Goal: Information Seeking & Learning: Learn about a topic

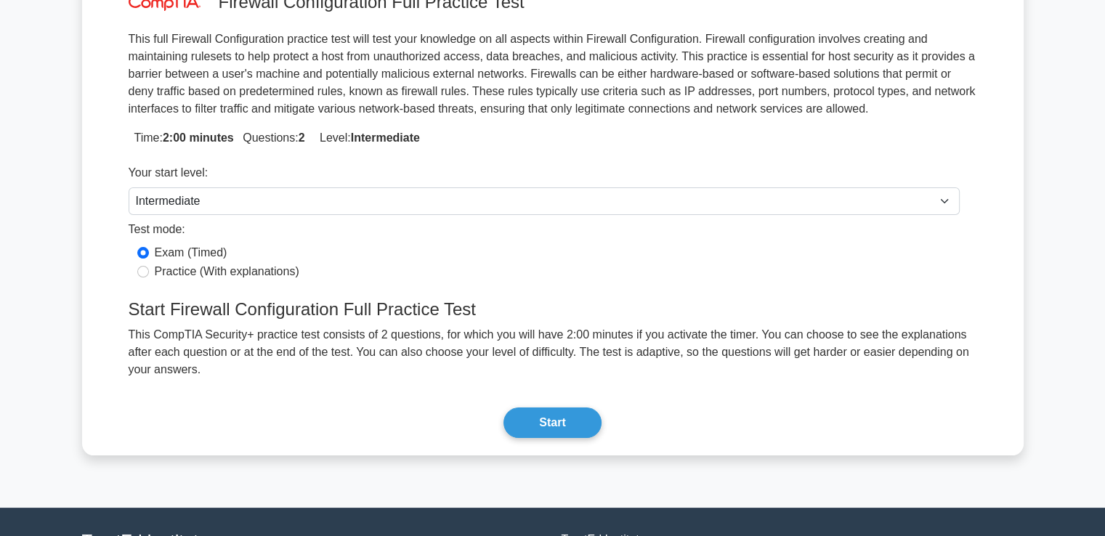
scroll to position [159, 0]
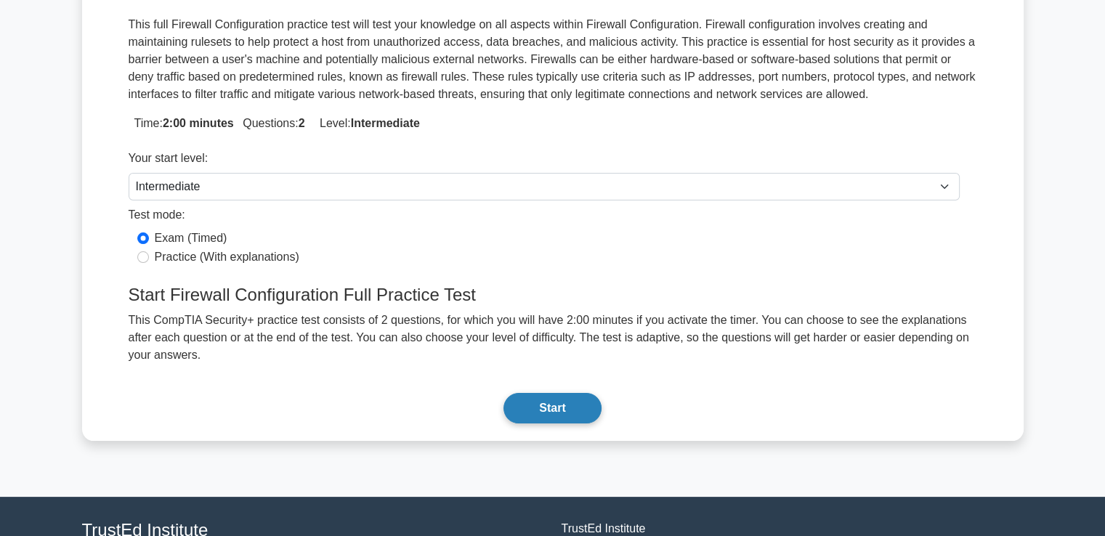
click at [569, 393] on button "Start" at bounding box center [551, 408] width 97 height 31
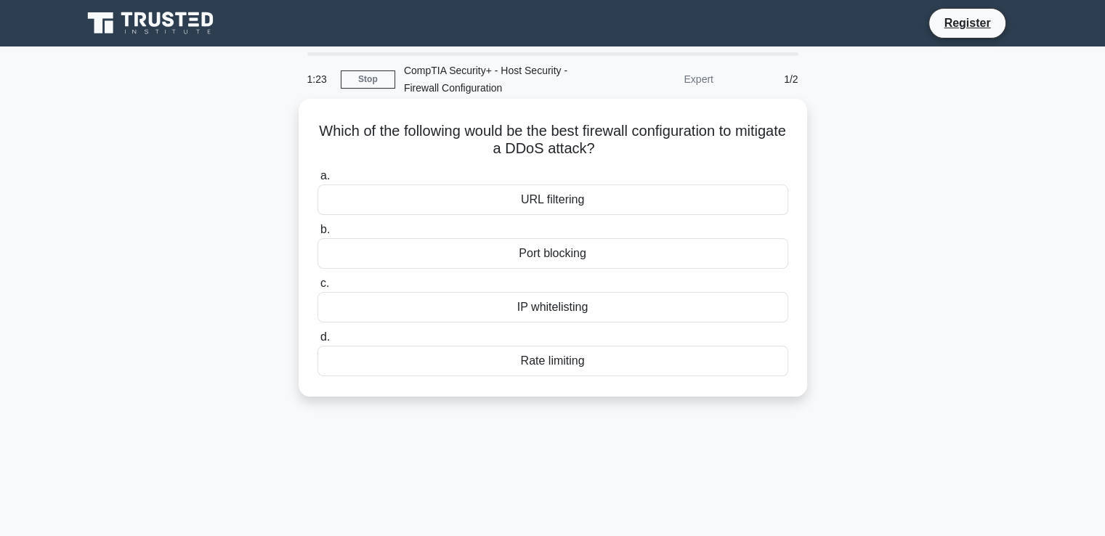
click at [558, 310] on div "IP whitelisting" at bounding box center [552, 307] width 471 height 31
click at [317, 288] on input "c. IP whitelisting" at bounding box center [317, 283] width 0 height 9
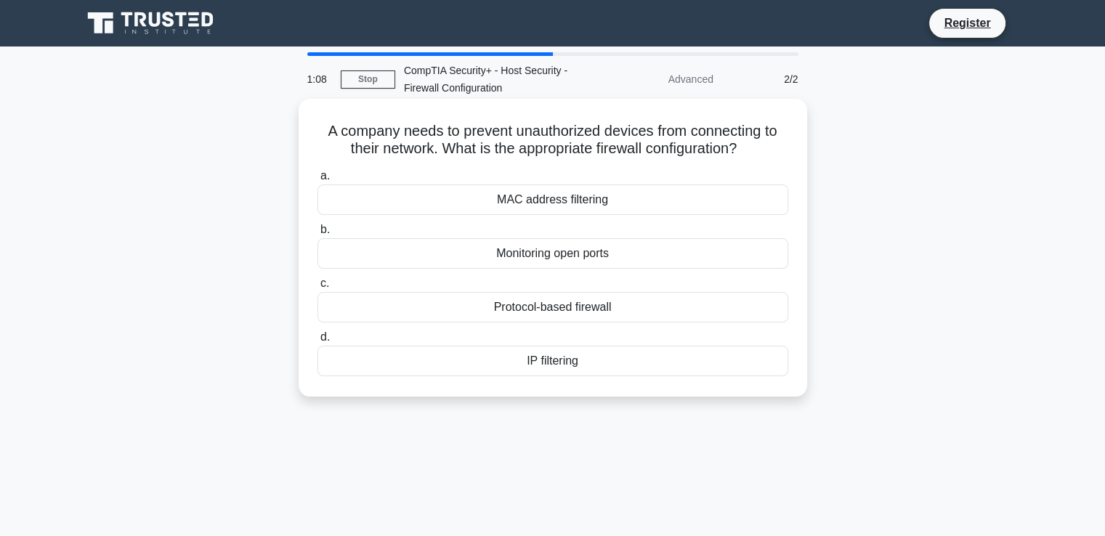
click at [542, 204] on div "MAC address filtering" at bounding box center [552, 199] width 471 height 31
click at [317, 181] on input "a. MAC address filtering" at bounding box center [317, 175] width 0 height 9
